Goal: Register for event/course

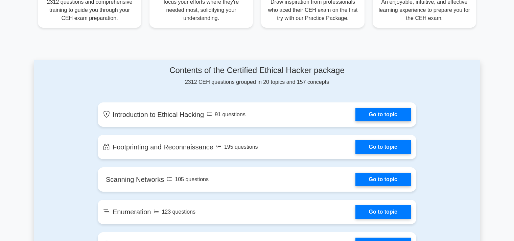
scroll to position [331, 0]
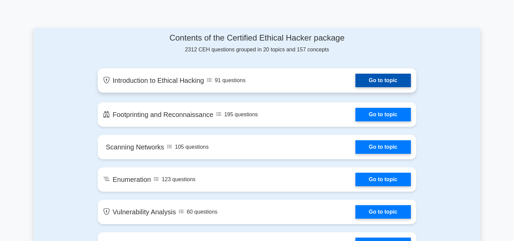
click at [383, 80] on link "Go to topic" at bounding box center [382, 81] width 55 height 14
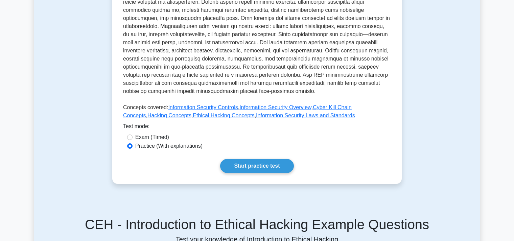
scroll to position [214, 0]
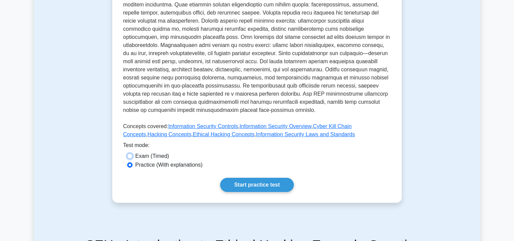
click at [130, 153] on input "Exam (Timed)" at bounding box center [129, 155] width 5 height 5
radio input "true"
click at [247, 178] on link "Start practice test" at bounding box center [256, 185] width 73 height 14
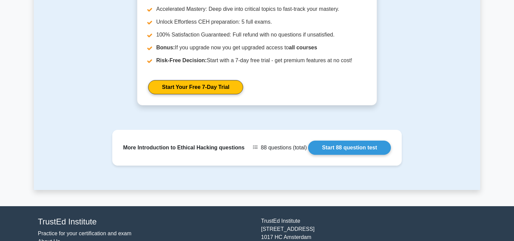
scroll to position [842, 0]
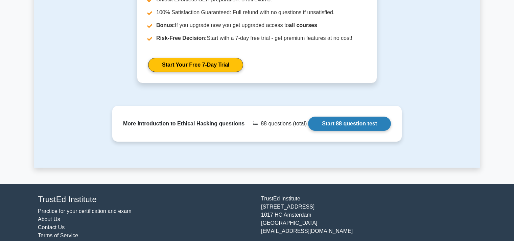
click at [355, 117] on link "Start 88 question test" at bounding box center [349, 124] width 83 height 14
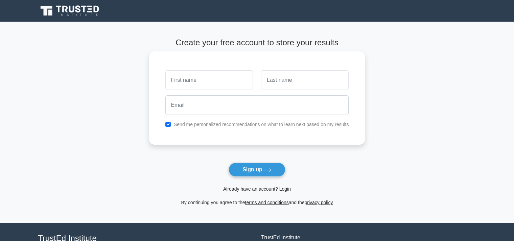
click at [195, 78] on input "text" at bounding box center [209, 80] width 88 height 20
type input "Njokwo"
click at [293, 83] on input "text" at bounding box center [305, 80] width 88 height 20
type input "Stan"
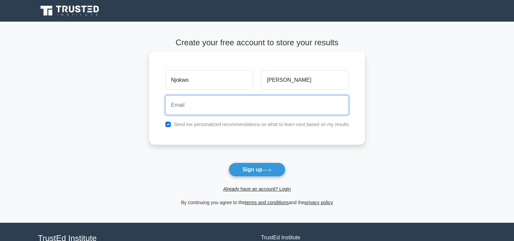
click at [202, 108] on input "email" at bounding box center [257, 105] width 184 height 20
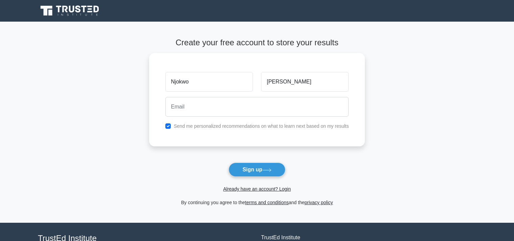
click at [423, 60] on main "Create your free account to store your results Njokwo Stan Send me personalized…" at bounding box center [257, 122] width 514 height 201
